Goal: Task Accomplishment & Management: Manage account settings

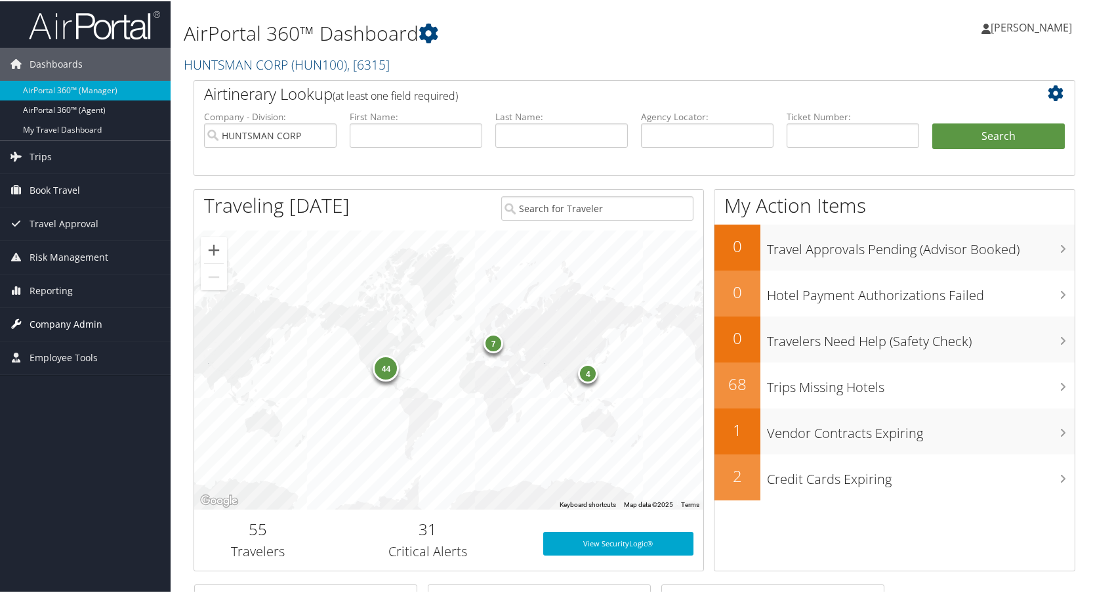
click at [85, 323] on span "Company Admin" at bounding box center [66, 322] width 73 height 33
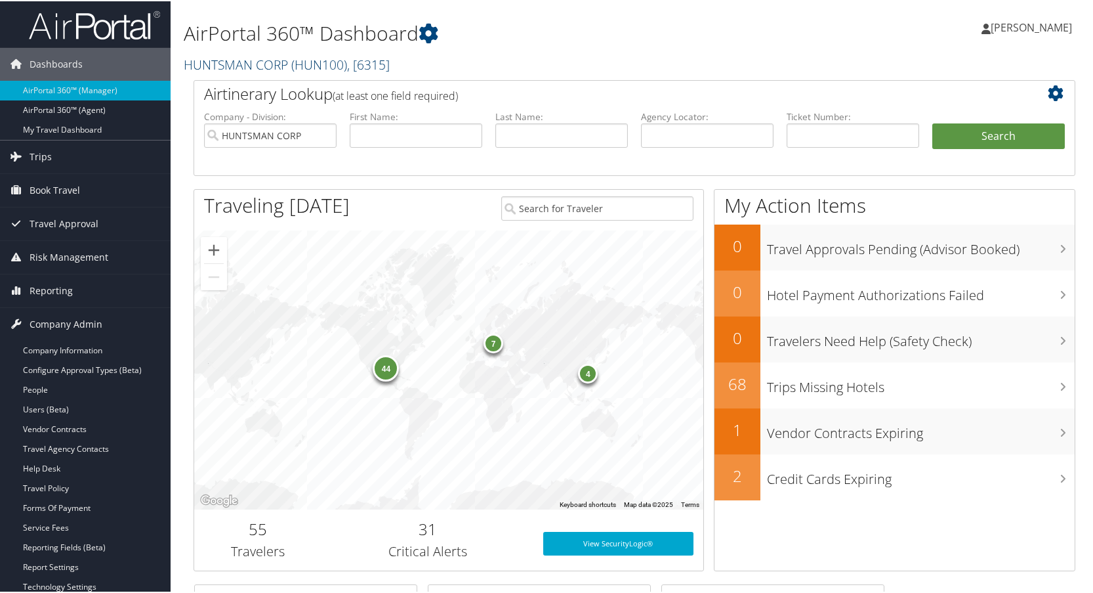
click at [264, 62] on link "HUNTSMAN CORP ( HUN100 ) , [ 6315 ]" at bounding box center [287, 63] width 206 height 18
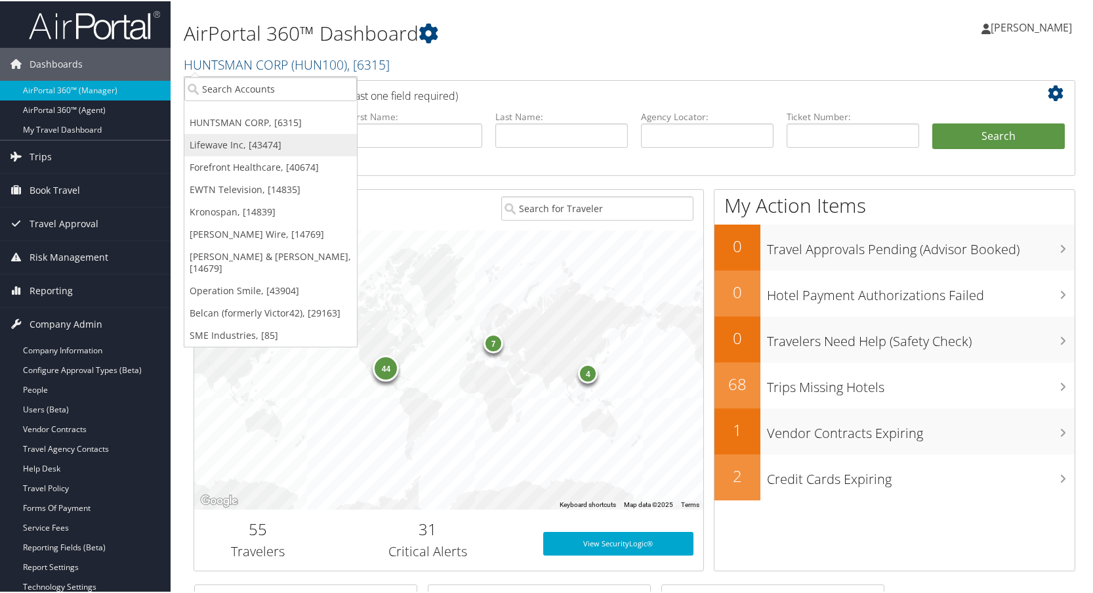
click at [209, 142] on link "Lifewave Inc, [43474]" at bounding box center [270, 144] width 173 height 22
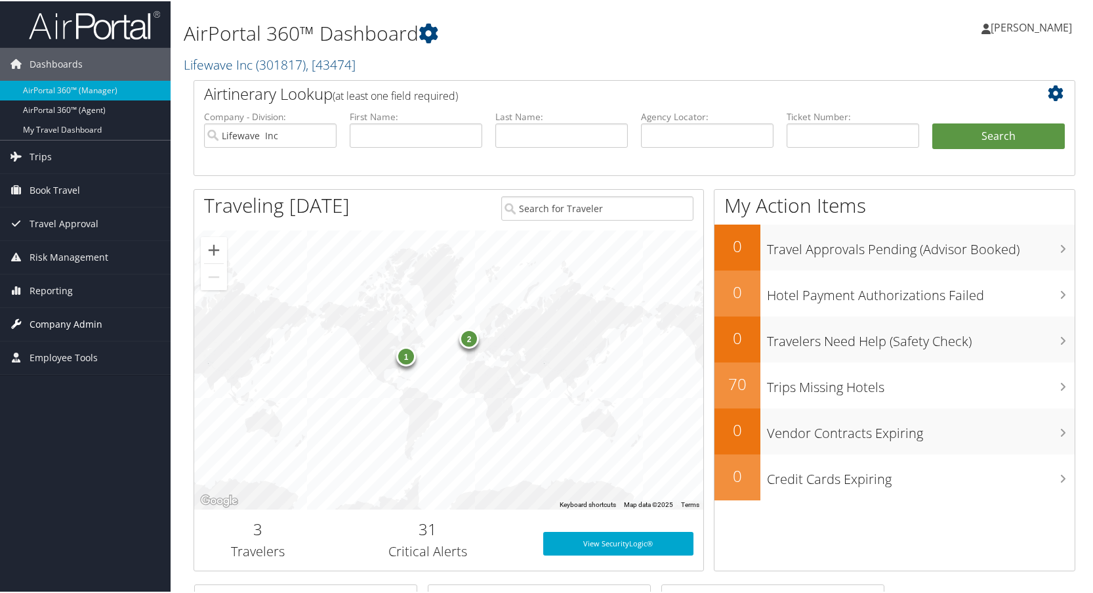
click at [57, 321] on span "Company Admin" at bounding box center [66, 322] width 73 height 33
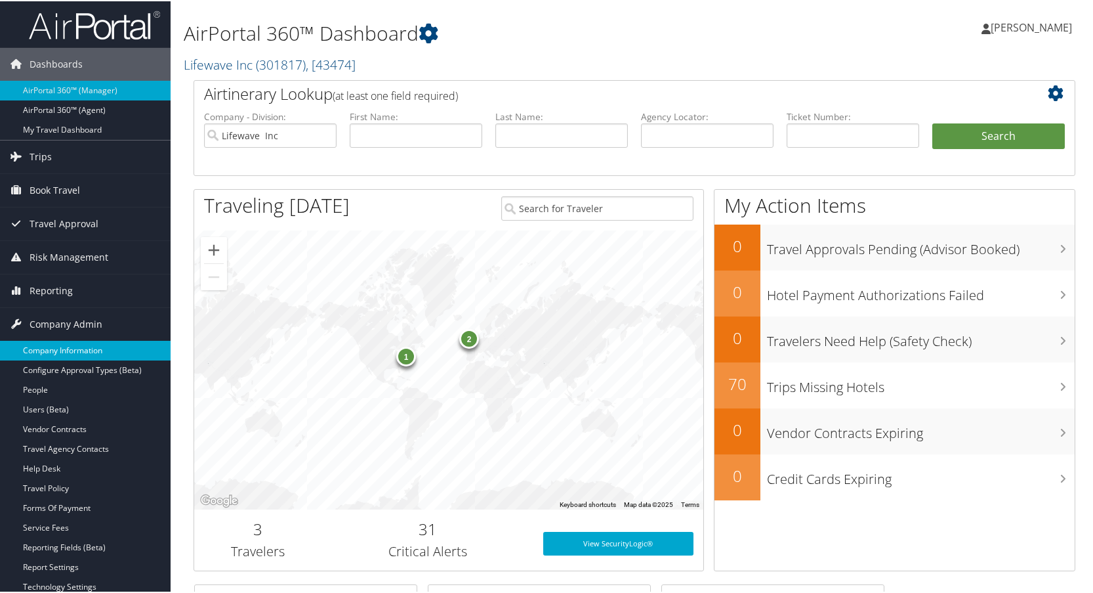
click at [56, 348] on link "Company Information" at bounding box center [85, 349] width 171 height 20
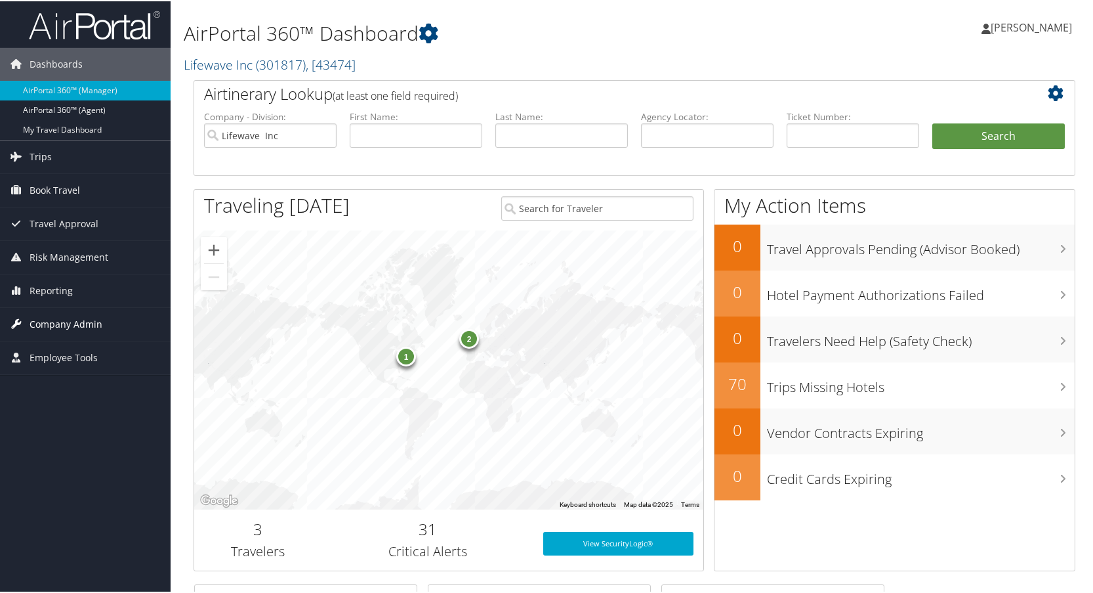
click at [50, 316] on span "Company Admin" at bounding box center [66, 322] width 73 height 33
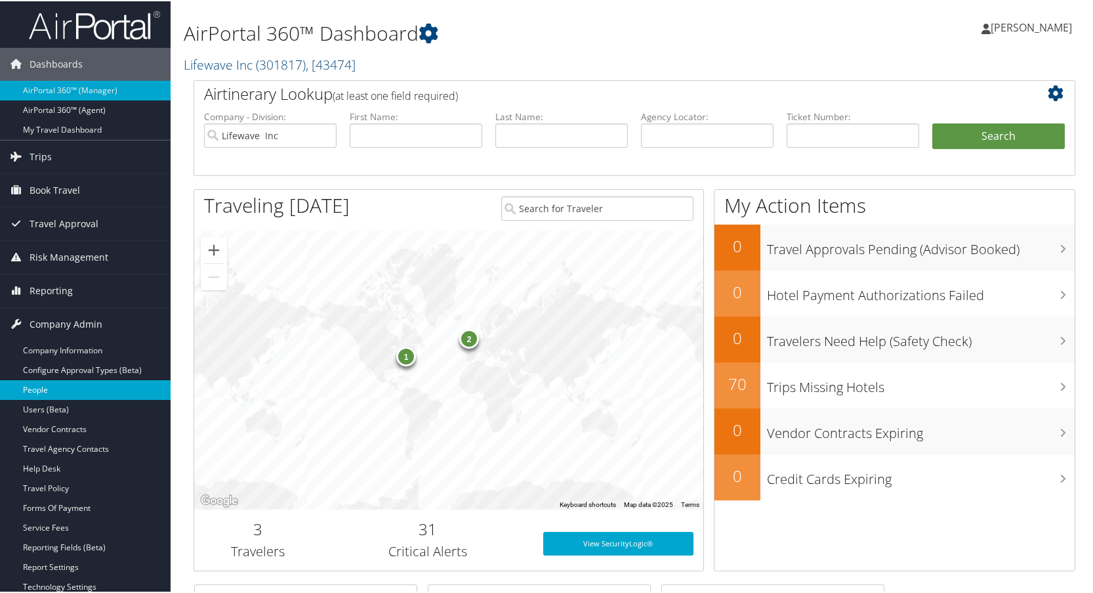
click at [53, 381] on link "People" at bounding box center [85, 389] width 171 height 20
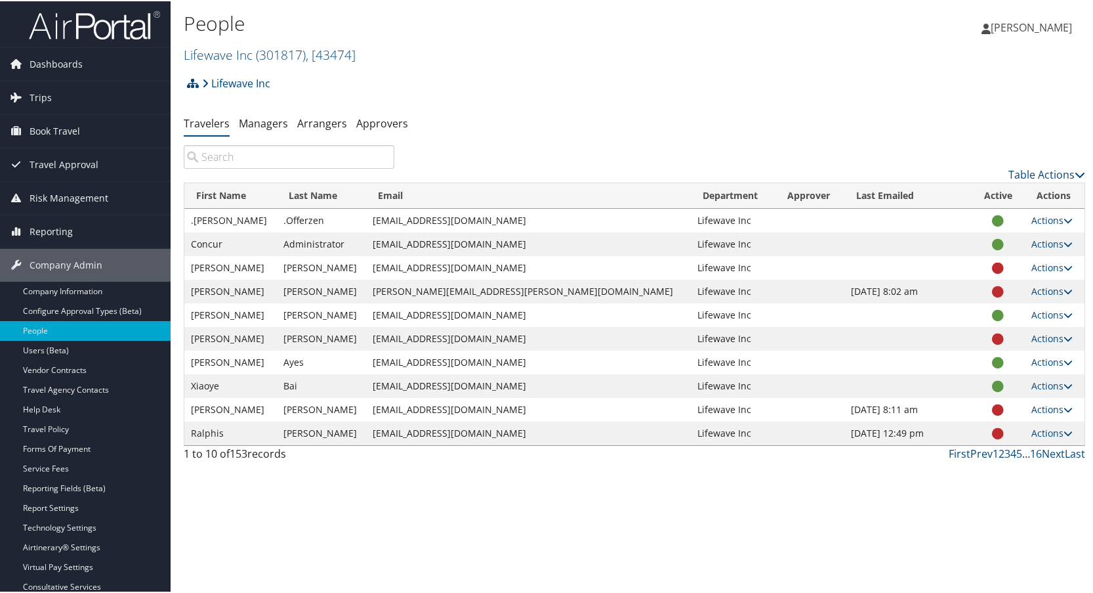
click at [238, 157] on input "search" at bounding box center [289, 156] width 211 height 24
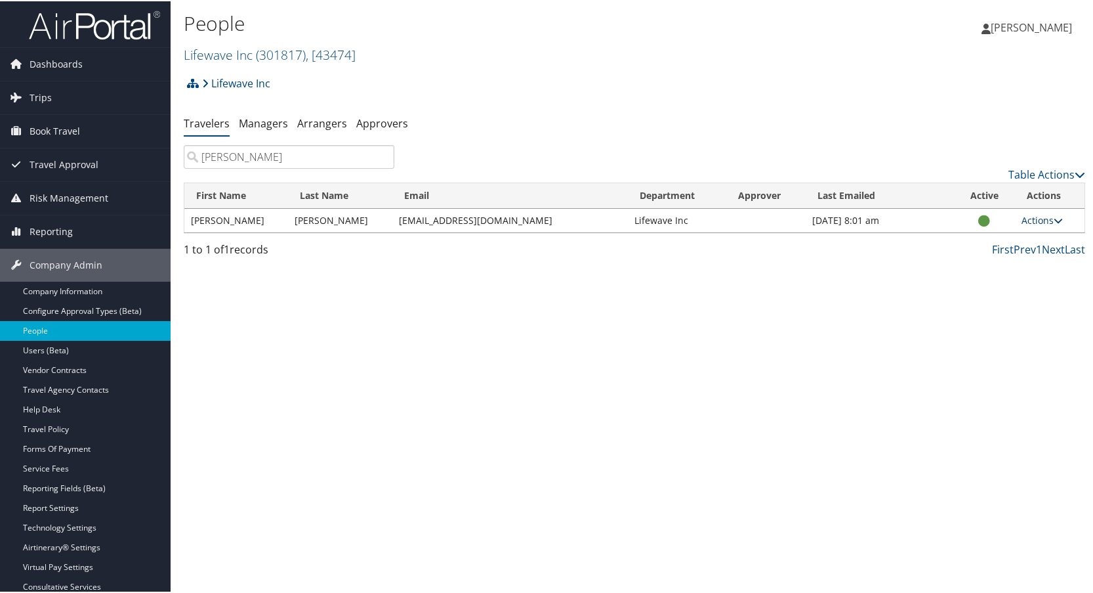
type input "schmidt"
click at [1044, 217] on link "Actions" at bounding box center [1042, 219] width 41 height 12
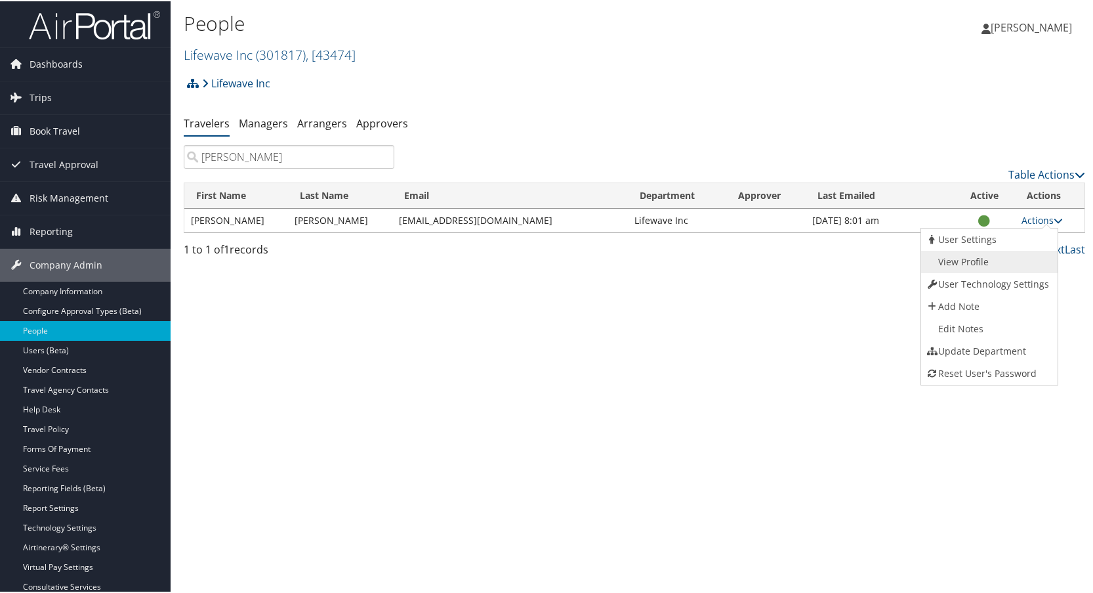
click at [967, 261] on link "View Profile" at bounding box center [987, 260] width 133 height 22
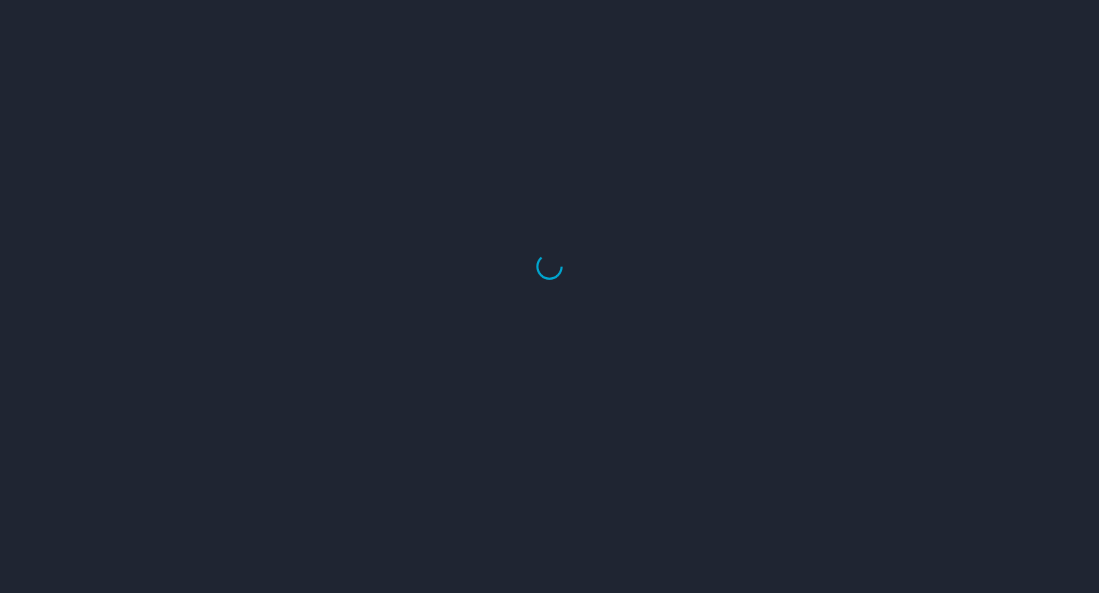
select select "US"
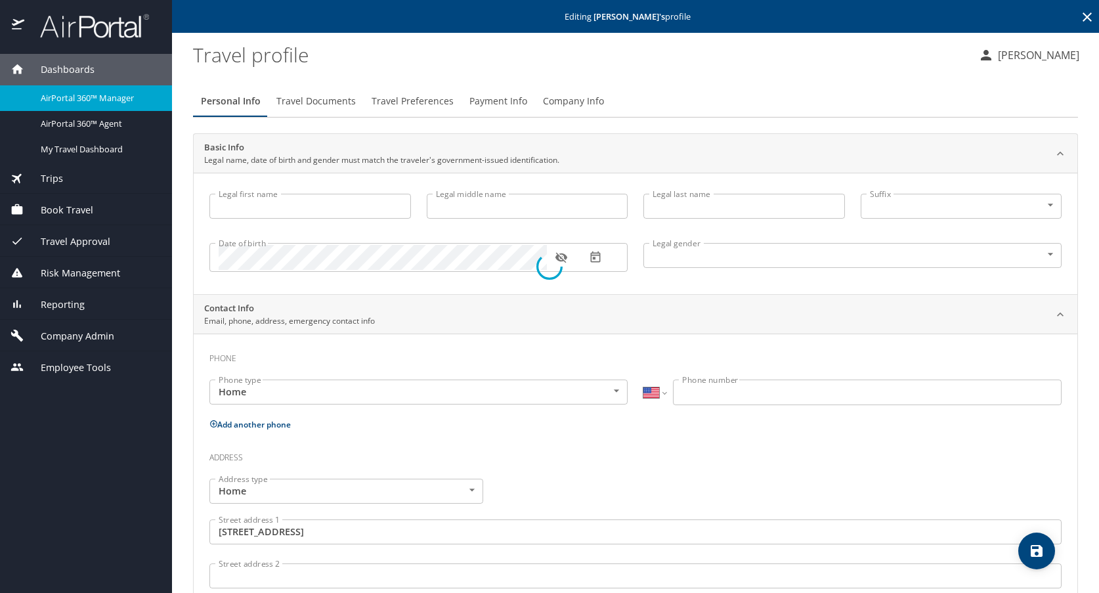
type input "[PERSON_NAME]"
type input "[DEMOGRAPHIC_DATA]"
type input "[GEOGRAPHIC_DATA]"
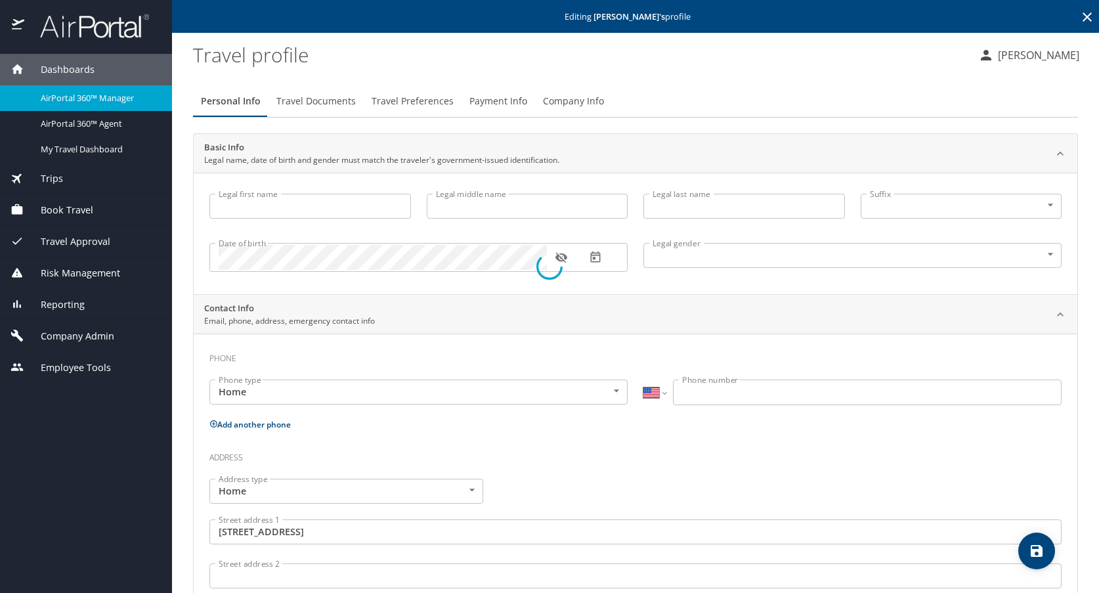
type input "Florida"
type input "United States of America"
type input "Florida"
type input "United States of America"
select select "US"
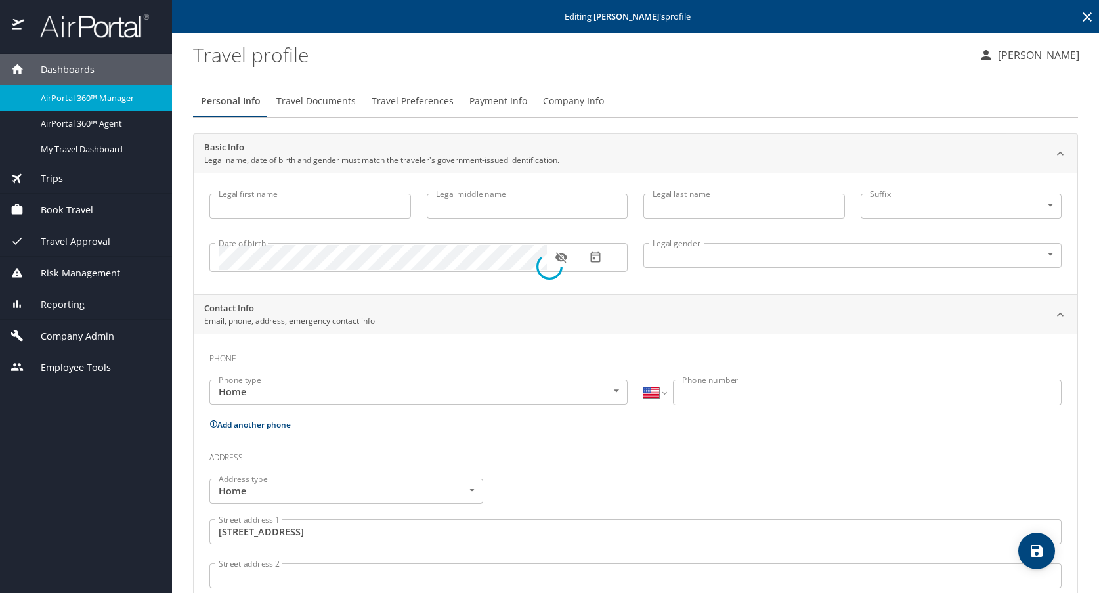
select select "US"
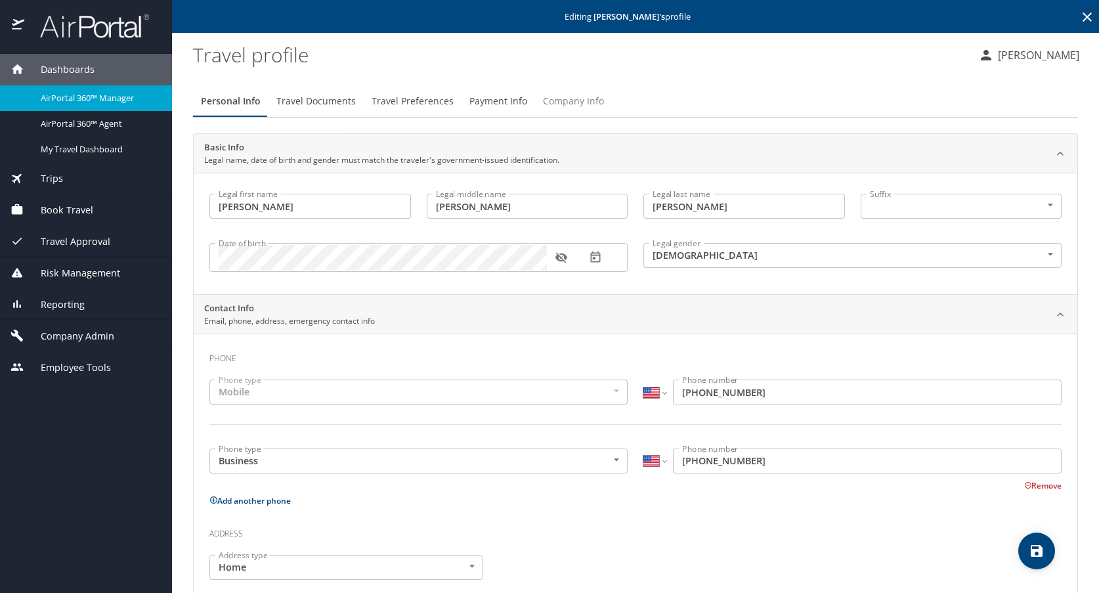
click at [569, 98] on span "Company Info" at bounding box center [573, 101] width 61 height 16
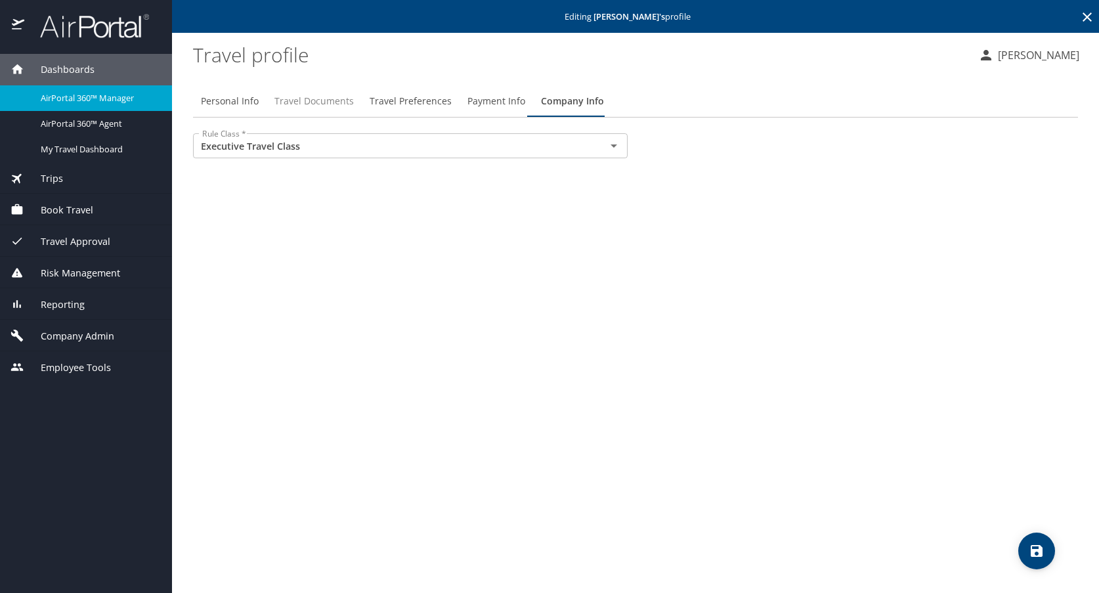
click at [309, 104] on span "Travel Documents" at bounding box center [313, 101] width 79 height 16
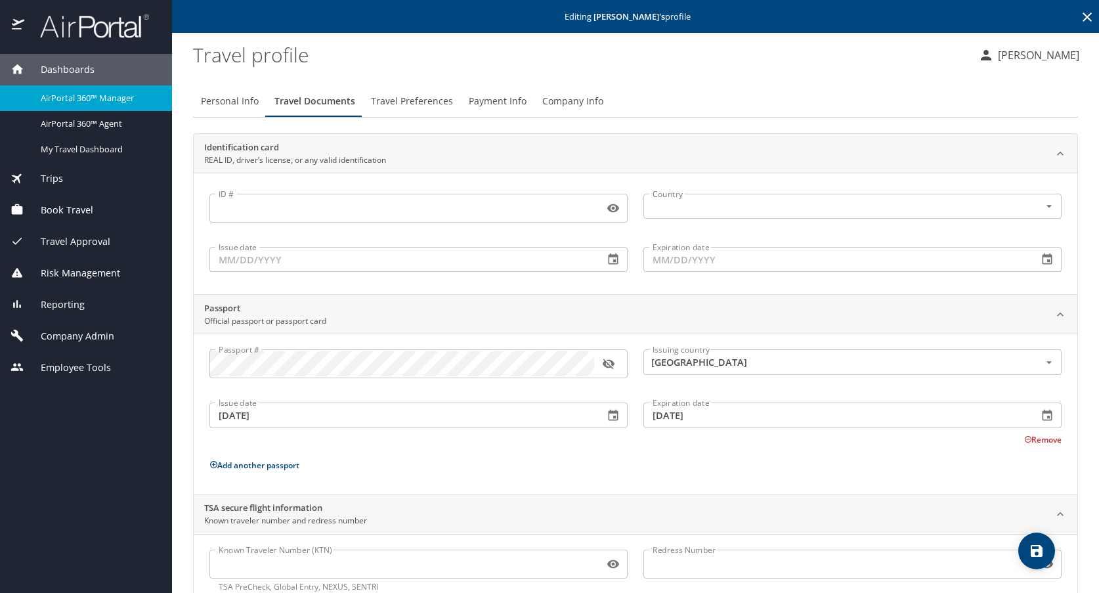
click at [497, 99] on span "Payment Info" at bounding box center [498, 101] width 58 height 16
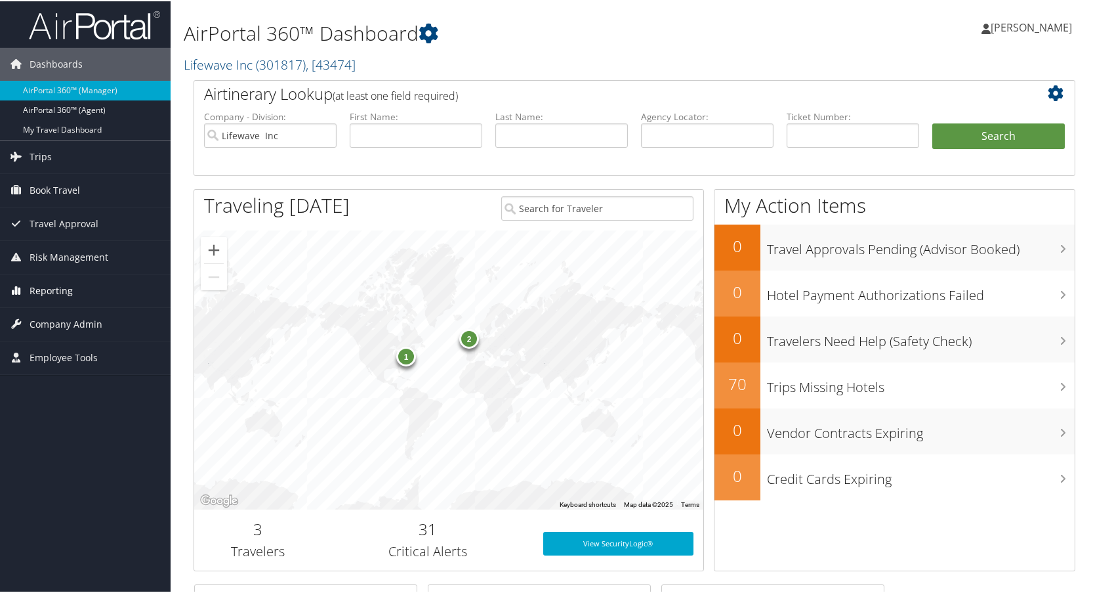
click at [47, 288] on span "Reporting" at bounding box center [51, 289] width 43 height 33
click at [49, 440] on span "Employee Tools" at bounding box center [64, 435] width 68 height 33
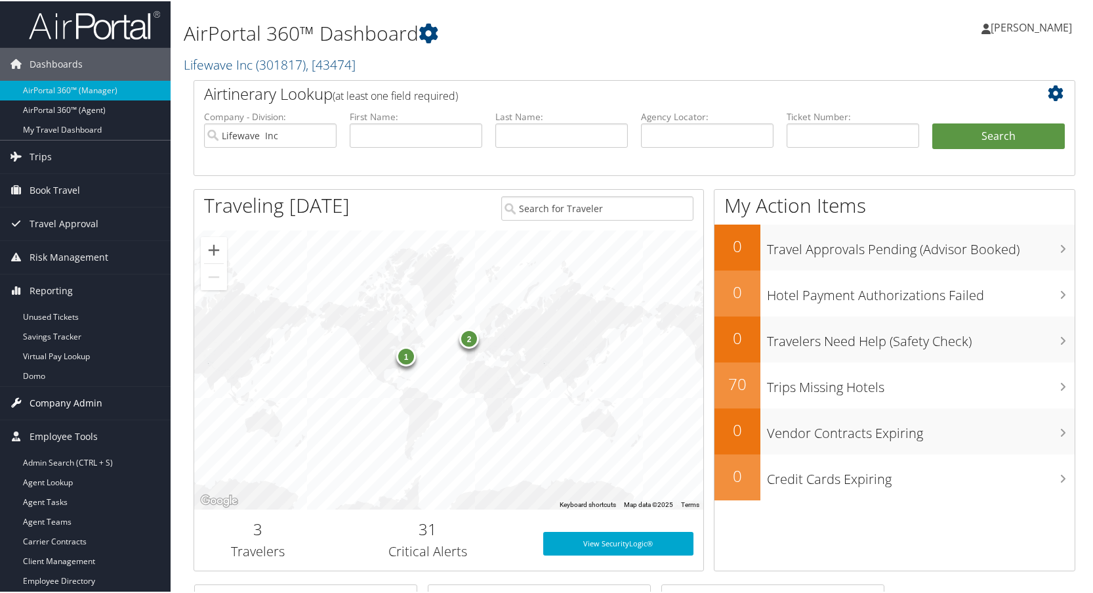
click at [66, 405] on span "Company Admin" at bounding box center [66, 401] width 73 height 33
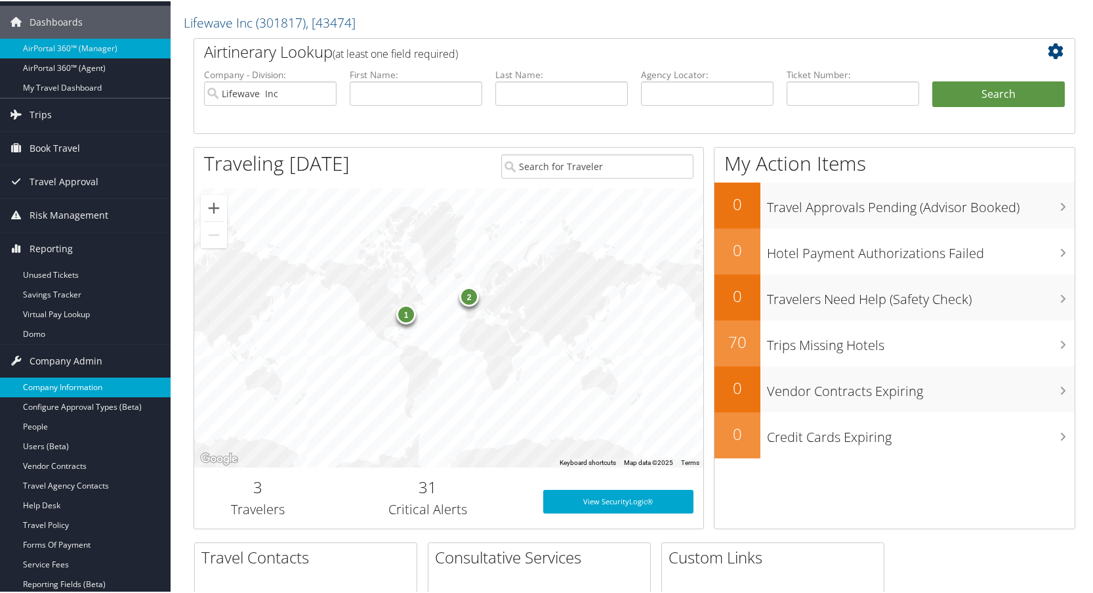
scroll to position [66, 0]
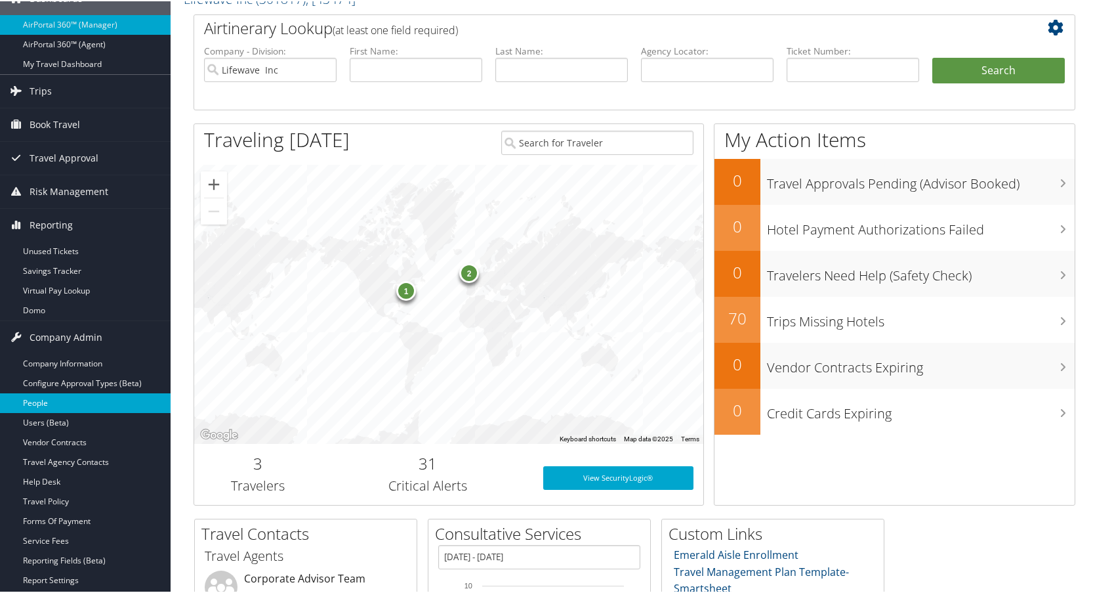
click at [45, 399] on link "People" at bounding box center [85, 402] width 171 height 20
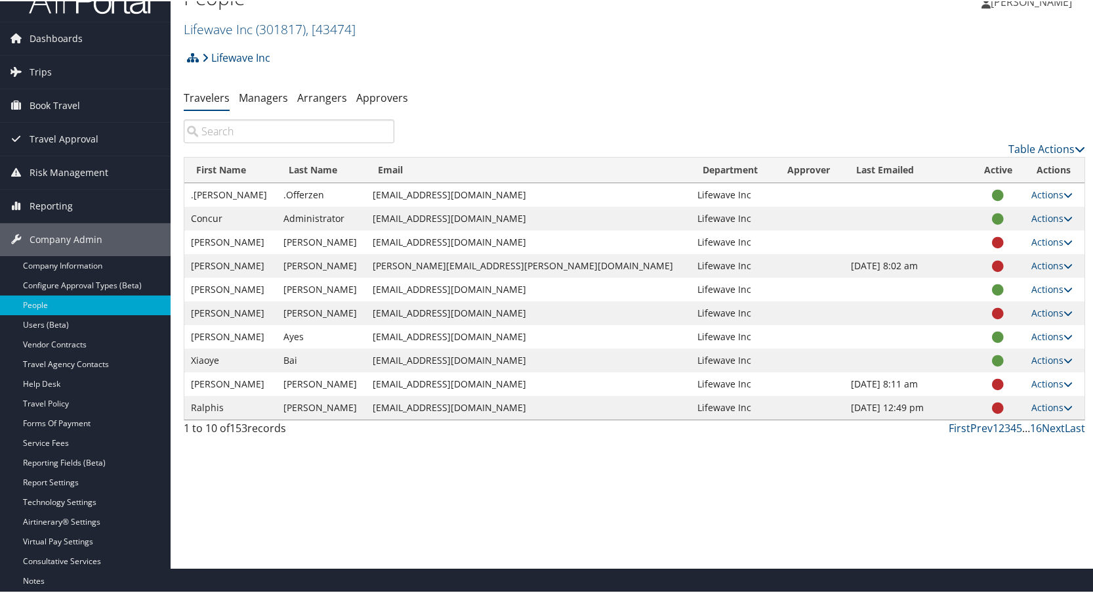
scroll to position [10, 0]
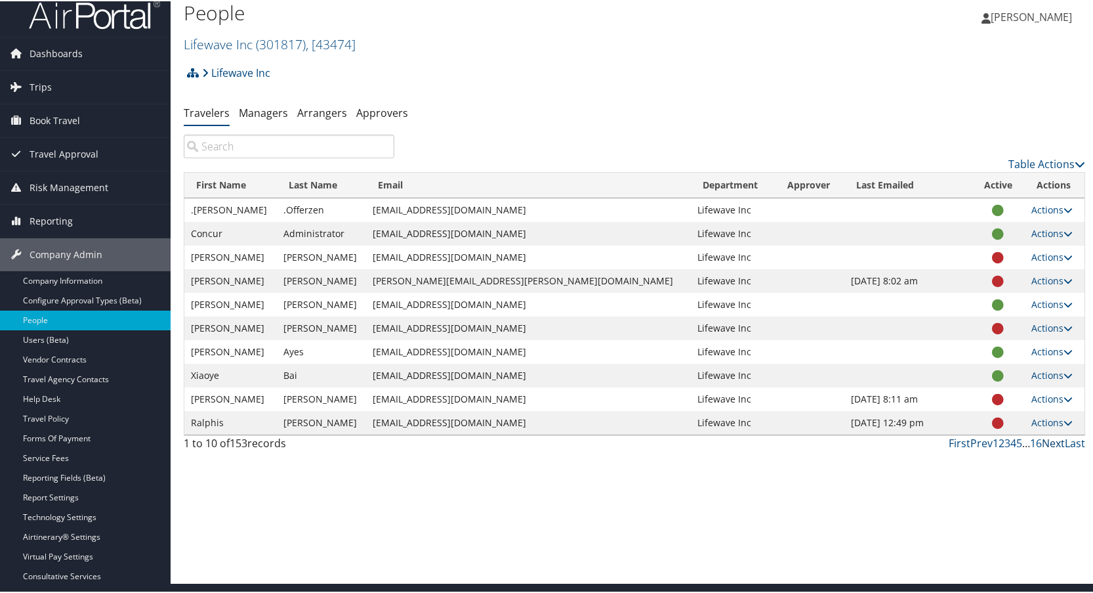
click at [1045, 442] on link "Next" at bounding box center [1053, 441] width 23 height 14
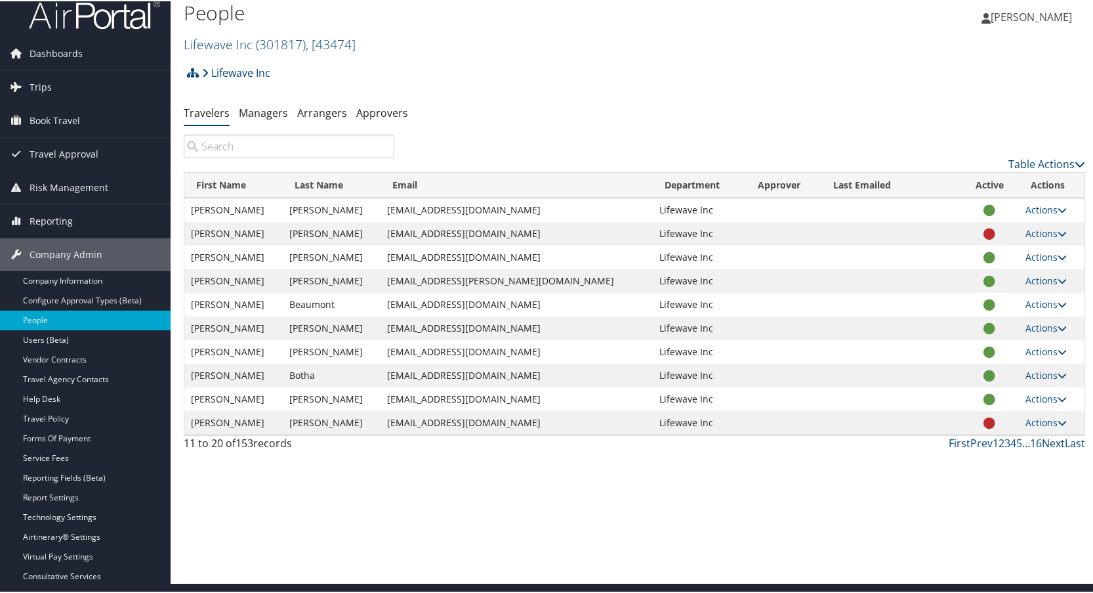
click at [1045, 442] on link "Next" at bounding box center [1053, 441] width 23 height 14
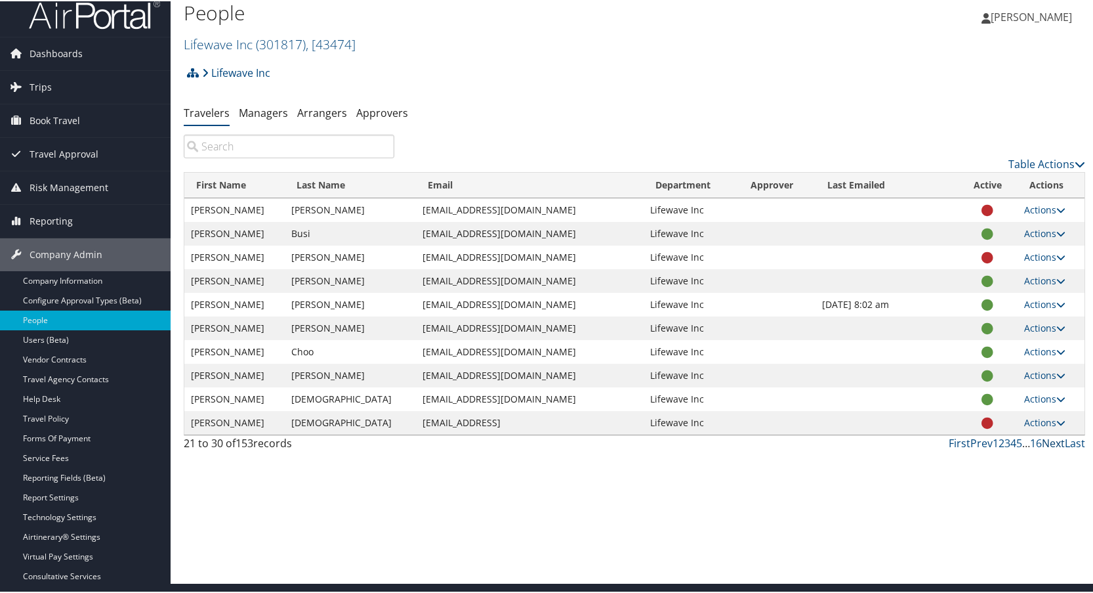
click at [1045, 442] on link "Next" at bounding box center [1053, 441] width 23 height 14
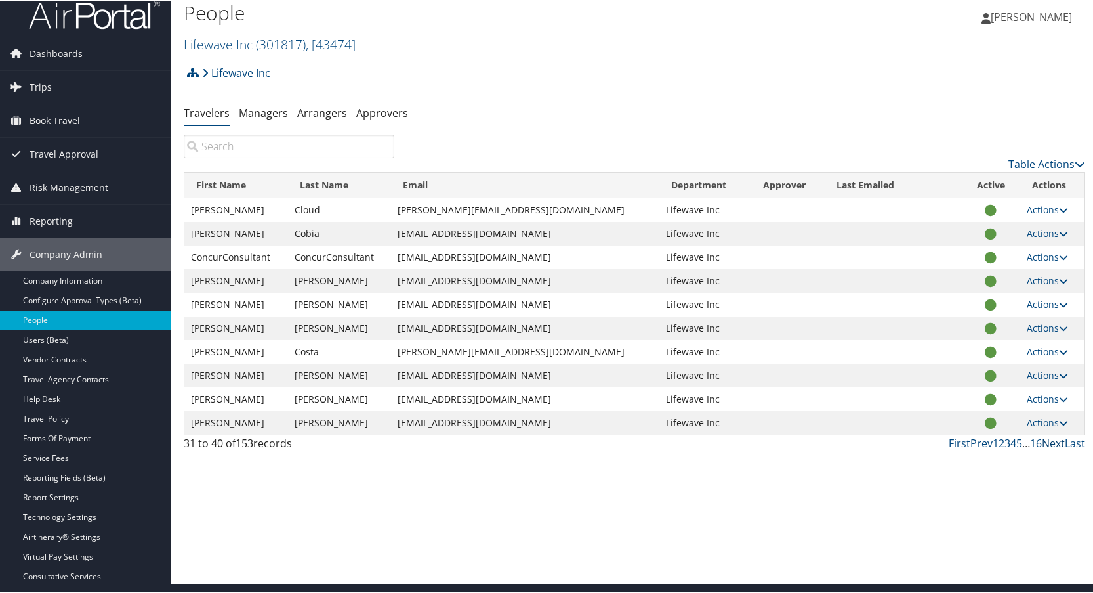
click at [1045, 442] on link "Next" at bounding box center [1053, 441] width 23 height 14
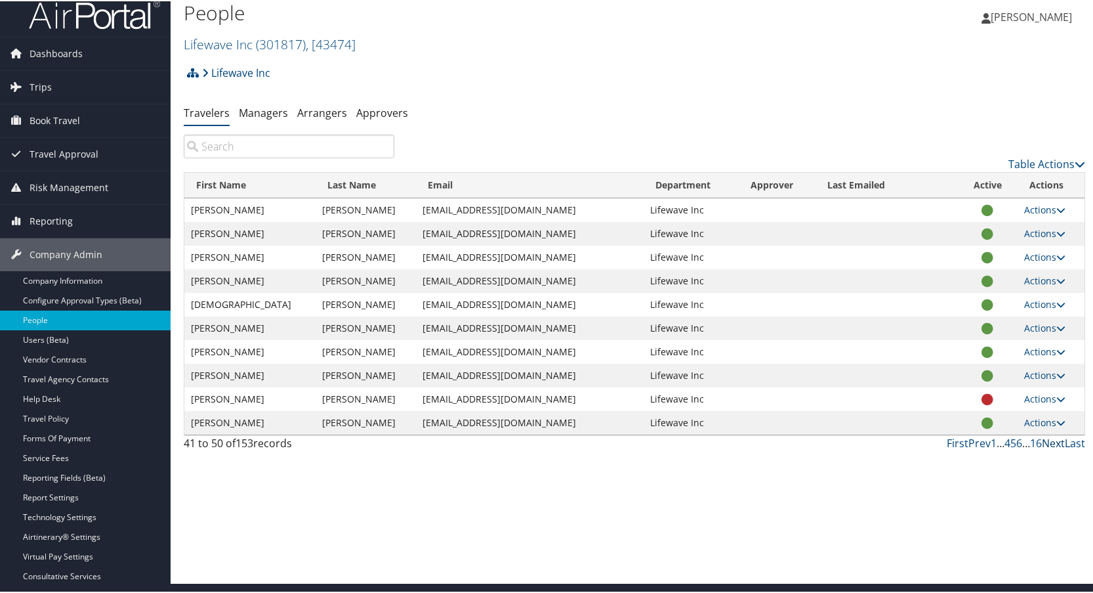
click at [1045, 442] on link "Next" at bounding box center [1053, 441] width 23 height 14
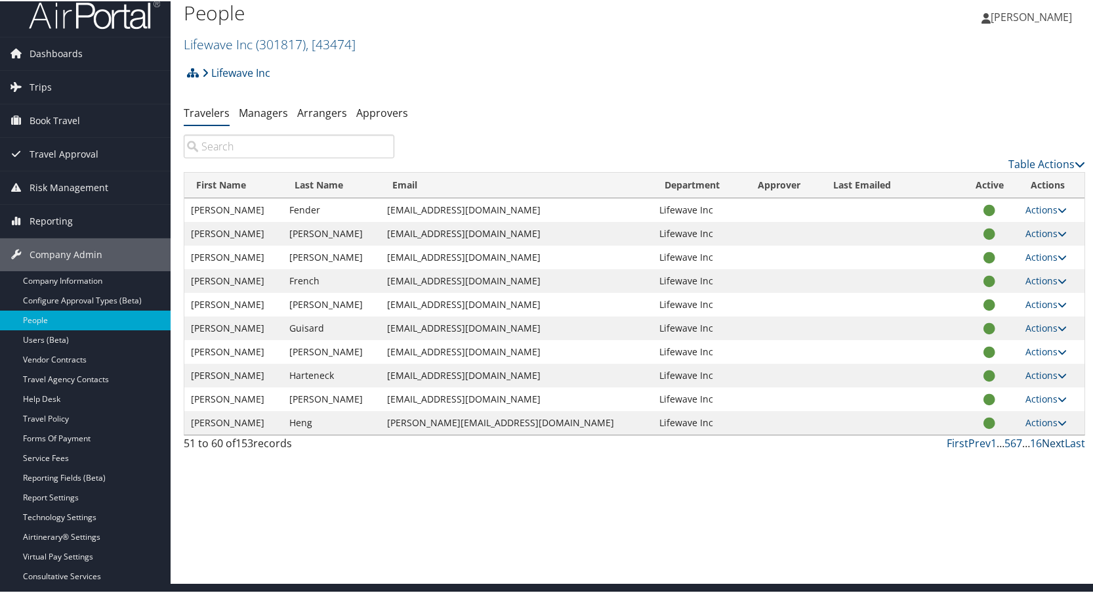
click at [1045, 442] on link "Next" at bounding box center [1053, 441] width 23 height 14
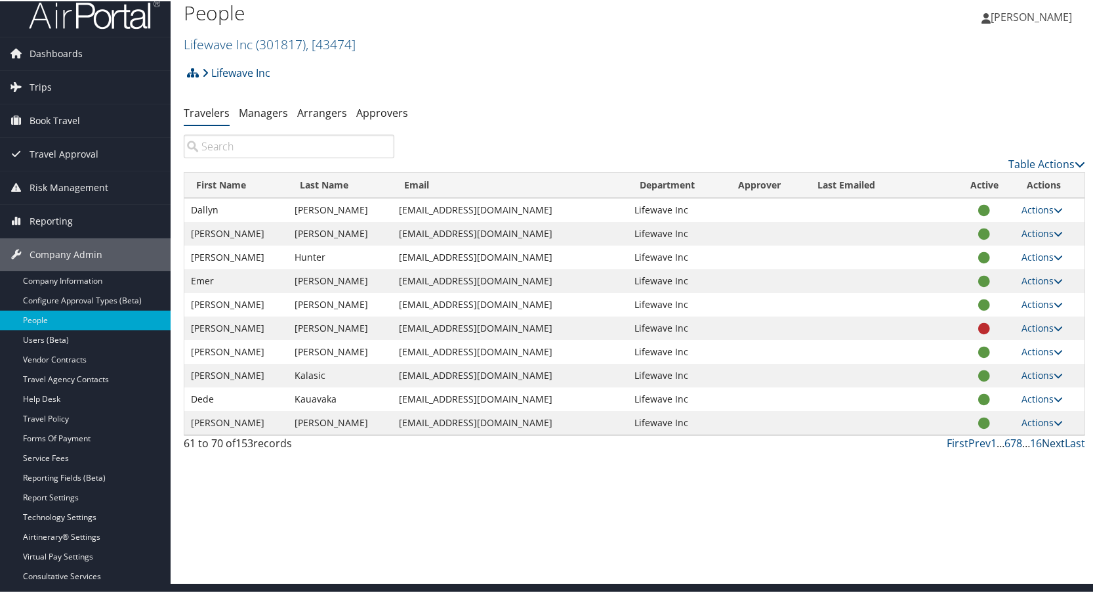
click at [1045, 443] on link "Next" at bounding box center [1053, 441] width 23 height 14
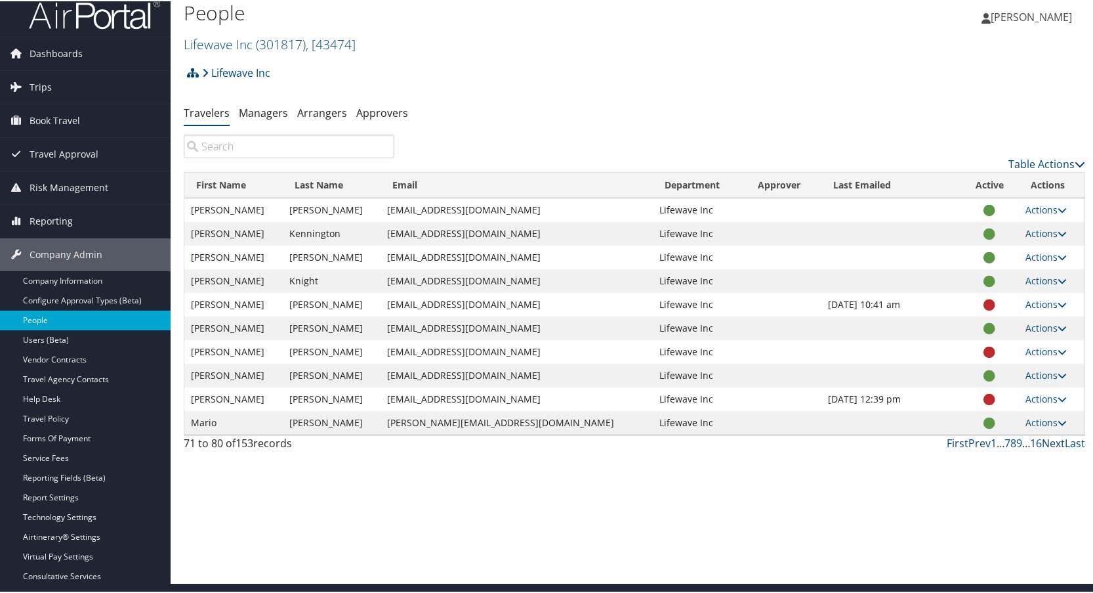
click at [1045, 443] on link "Next" at bounding box center [1053, 441] width 23 height 14
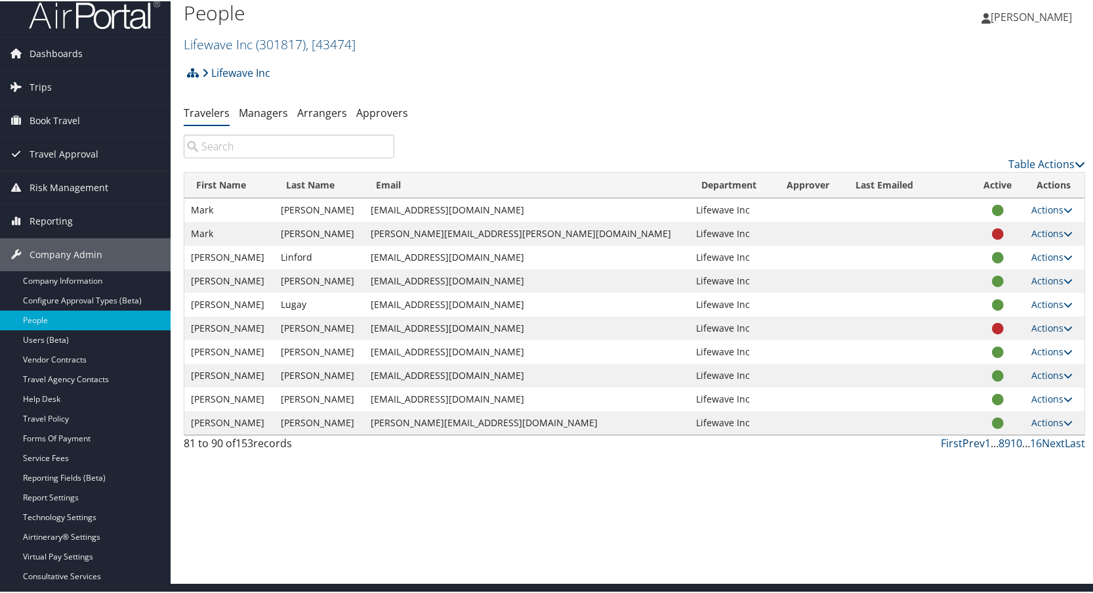
click at [976, 440] on link "Prev" at bounding box center [974, 441] width 22 height 14
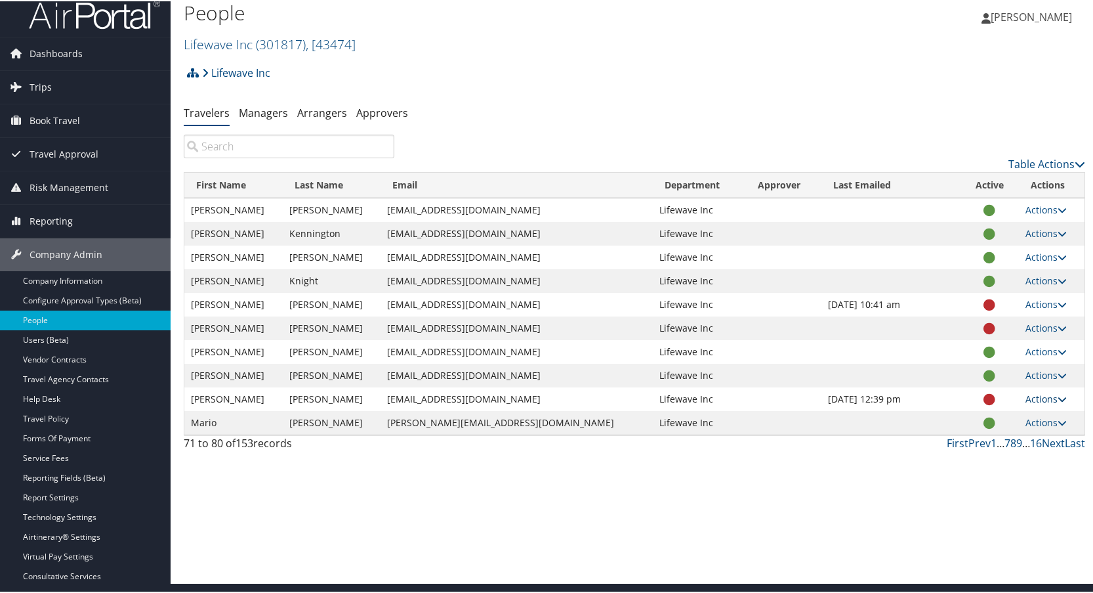
click at [1029, 398] on link "Actions" at bounding box center [1046, 397] width 41 height 12
click at [962, 439] on link "View Profile" at bounding box center [987, 439] width 133 height 22
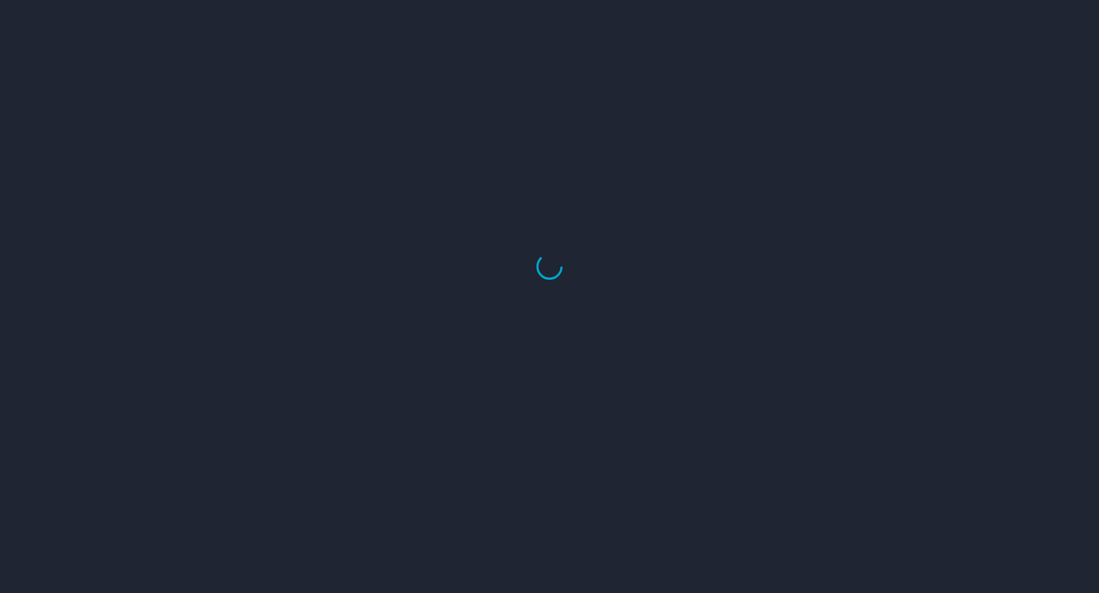
select select "US"
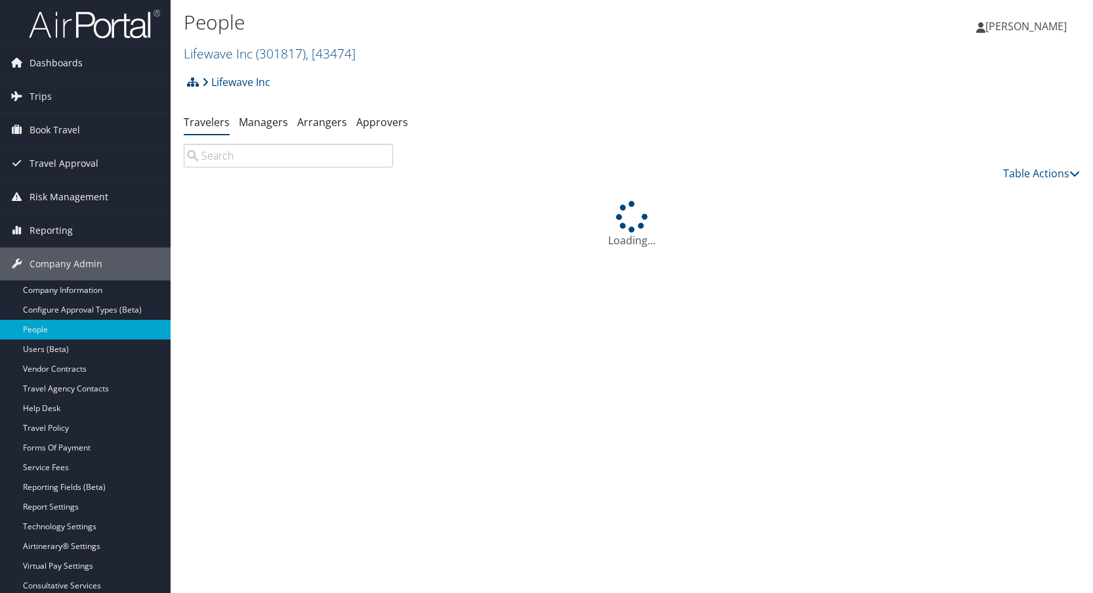
scroll to position [10, 0]
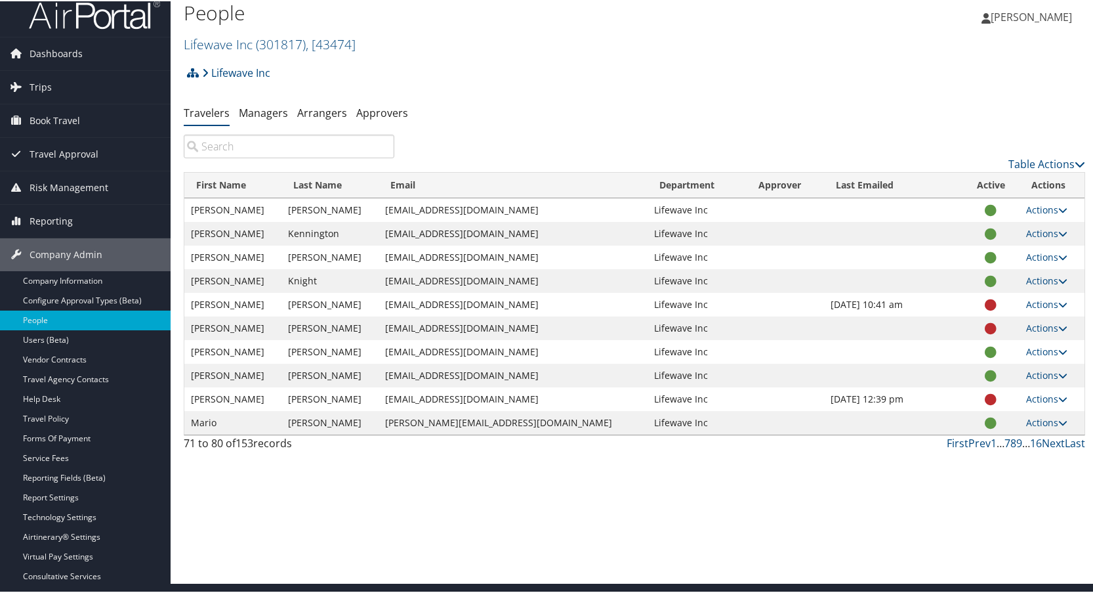
click at [221, 145] on input "search" at bounding box center [289, 145] width 211 height 24
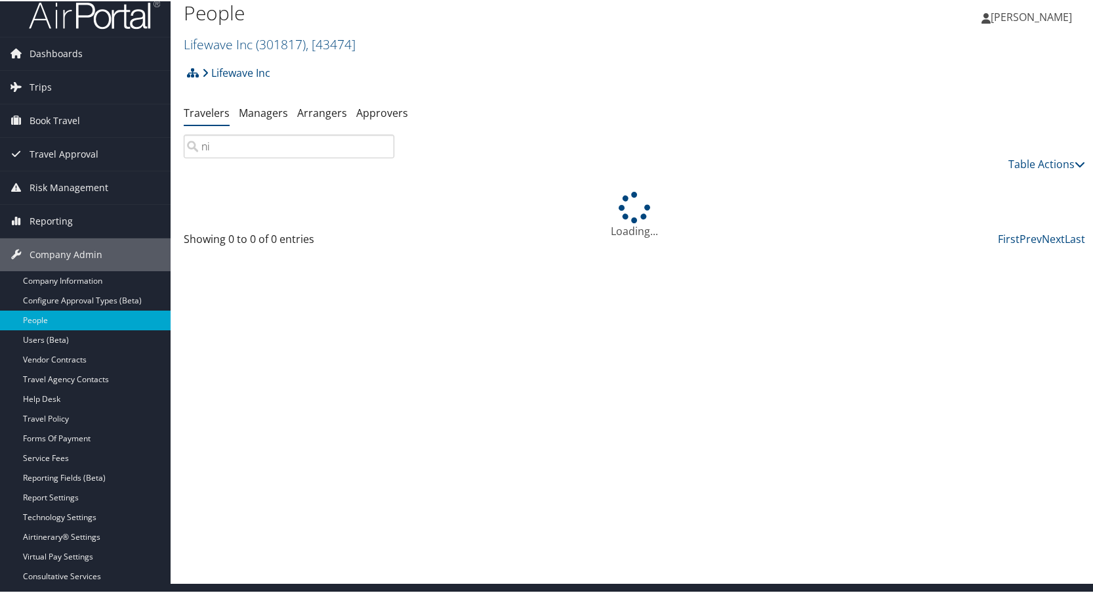
type input "n"
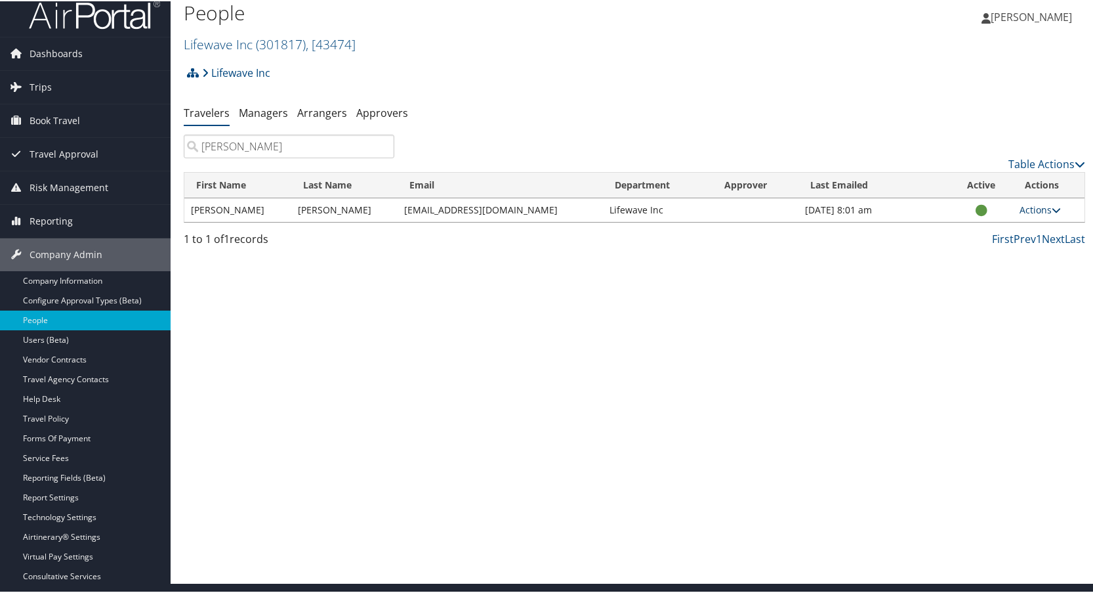
type input "schmidt"
click at [1032, 207] on link "Actions" at bounding box center [1040, 208] width 41 height 12
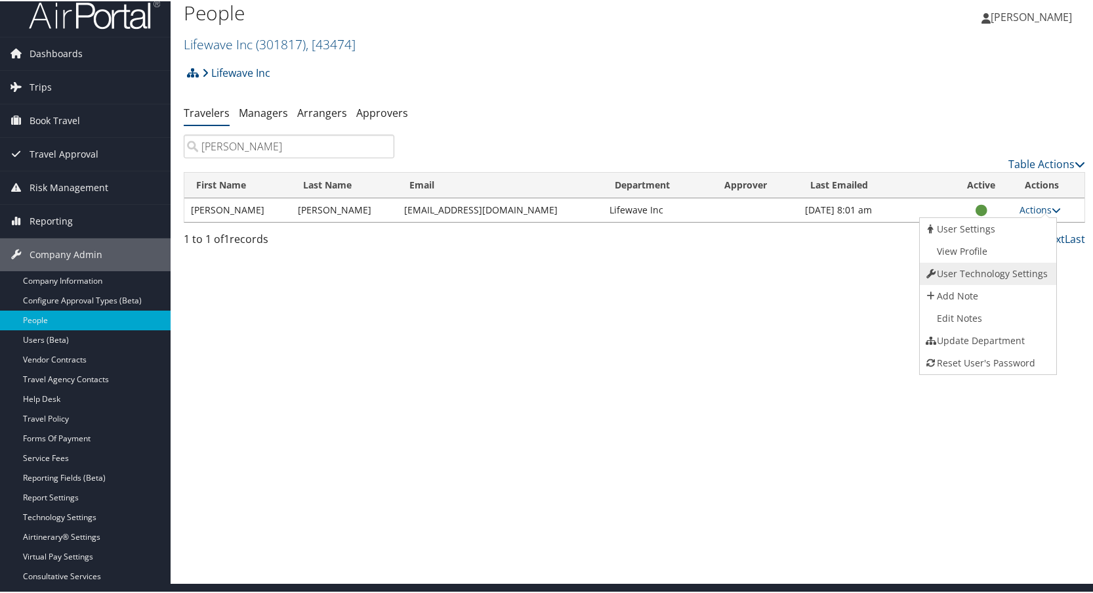
click at [961, 276] on link "User Technology Settings" at bounding box center [986, 272] width 133 height 22
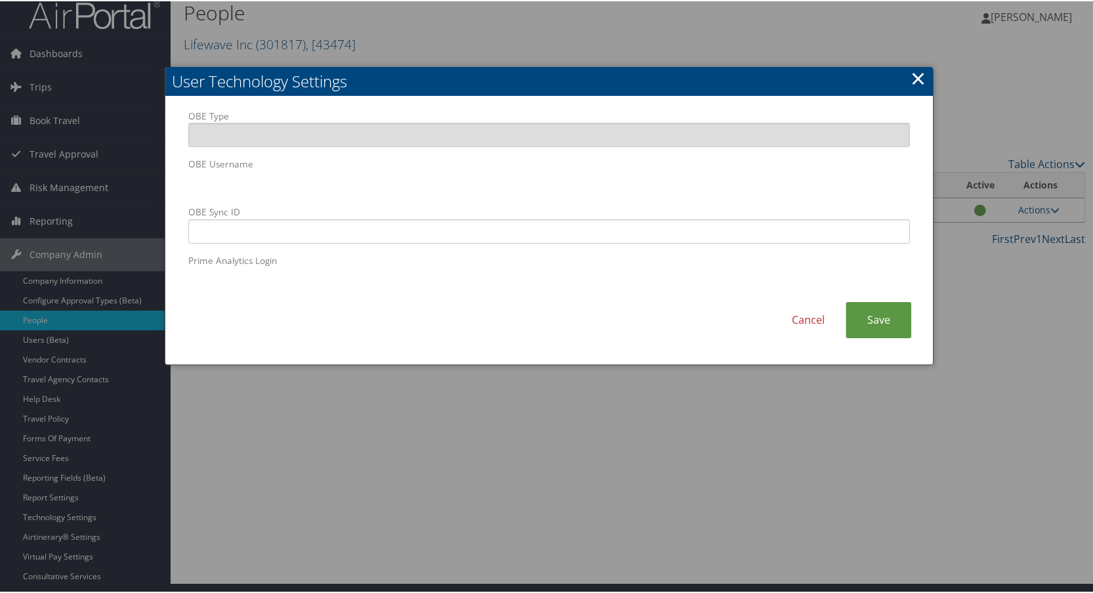
click at [917, 79] on link "×" at bounding box center [918, 77] width 15 height 26
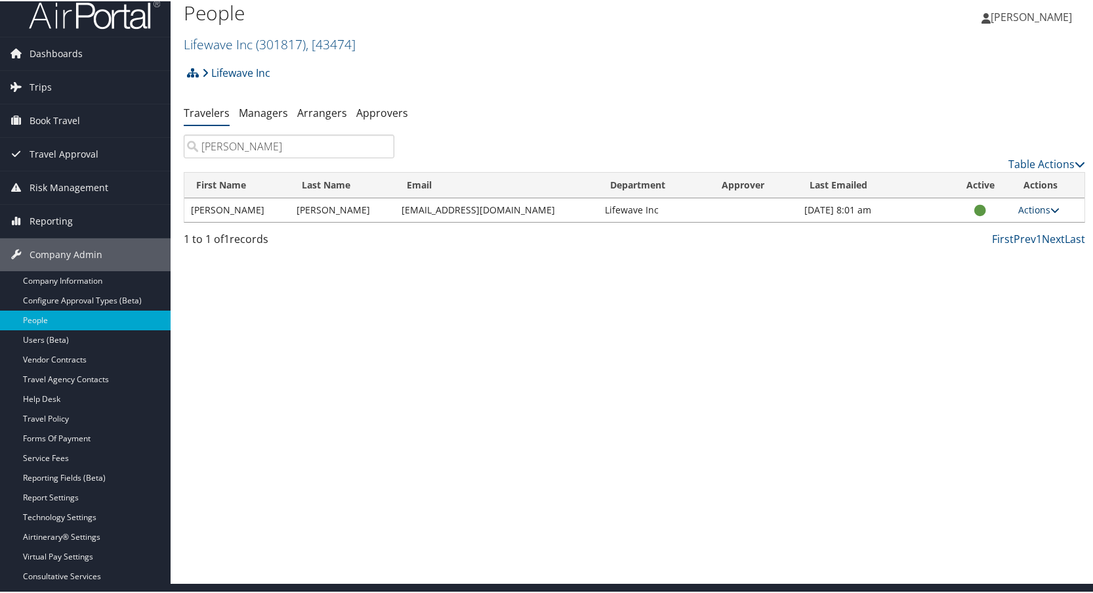
click at [1039, 211] on link "Actions" at bounding box center [1038, 208] width 41 height 12
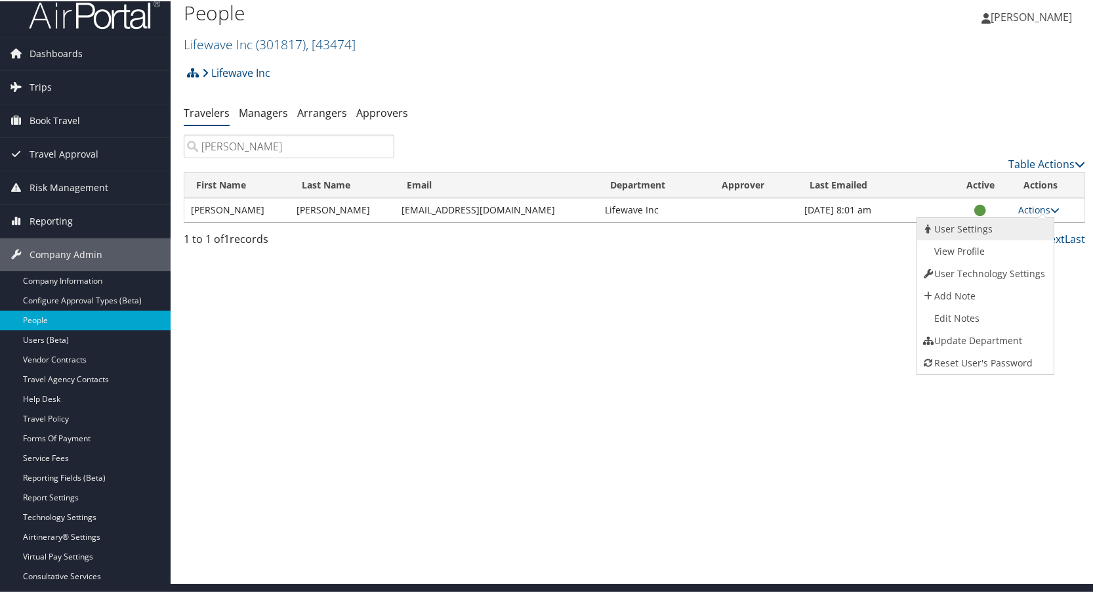
click at [959, 226] on link "User Settings" at bounding box center [983, 228] width 133 height 22
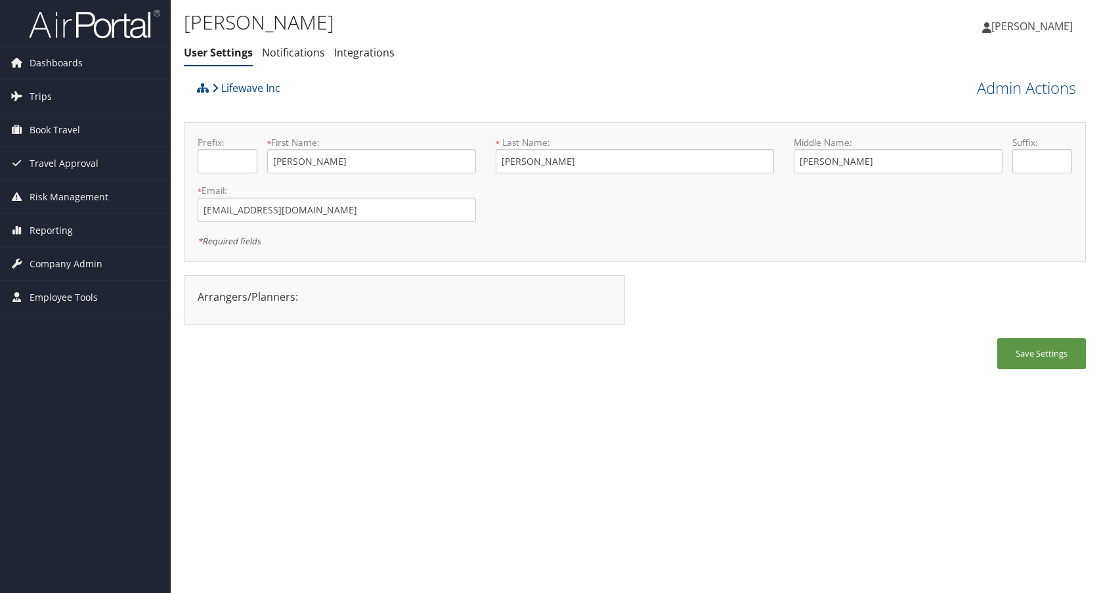
click at [276, 297] on div "Arrangers/Planners: Edit Arrangers & Planners Save Changes Cancel ×" at bounding box center [404, 297] width 433 height 16
